Goal: Information Seeking & Learning: Learn about a topic

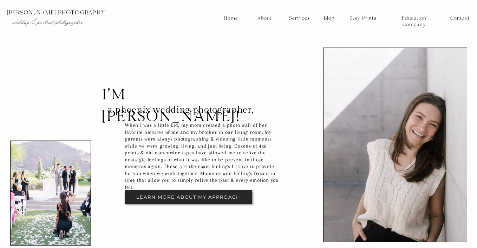
scroll to position [1727, 0]
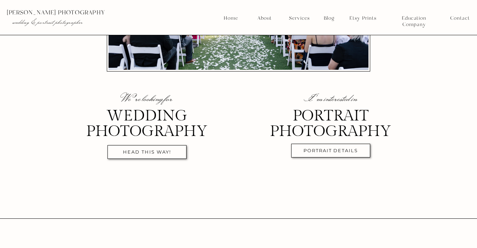
scroll to position [239, 0]
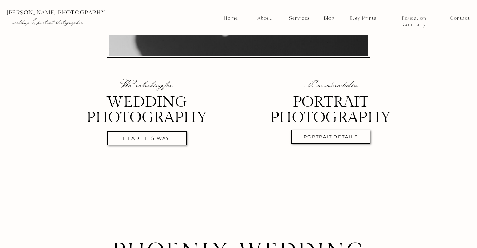
click at [151, 137] on nav "head this way!" at bounding box center [147, 139] width 72 height 8
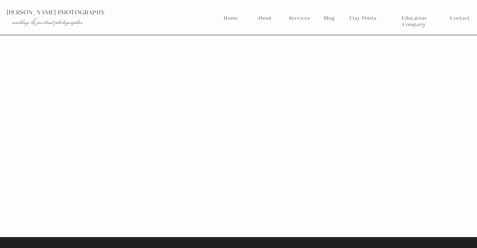
scroll to position [3924, 0]
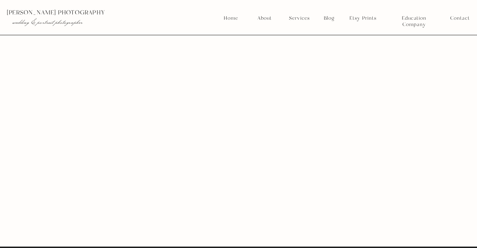
click at [294, 20] on nav "Services" at bounding box center [300, 18] width 26 height 6
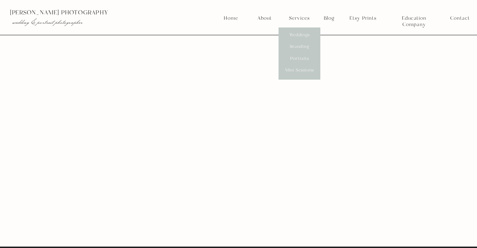
click at [295, 35] on nav "Weddings" at bounding box center [300, 35] width 26 height 6
